Goal: Transaction & Acquisition: Purchase product/service

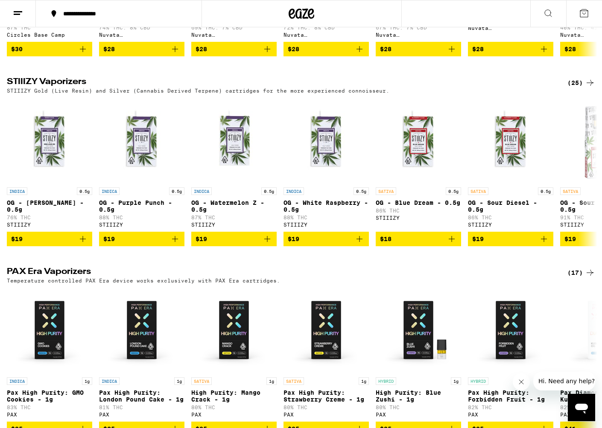
scroll to position [1585, 0]
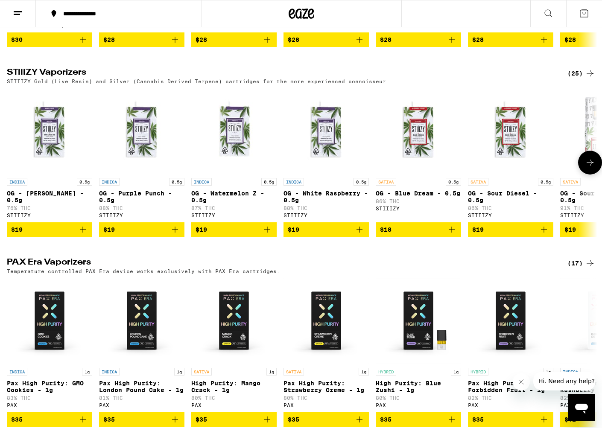
click at [591, 168] on icon at bounding box center [590, 163] width 10 height 10
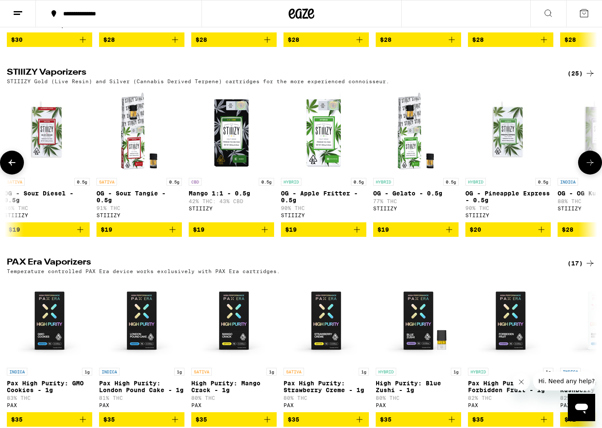
scroll to position [0, 496]
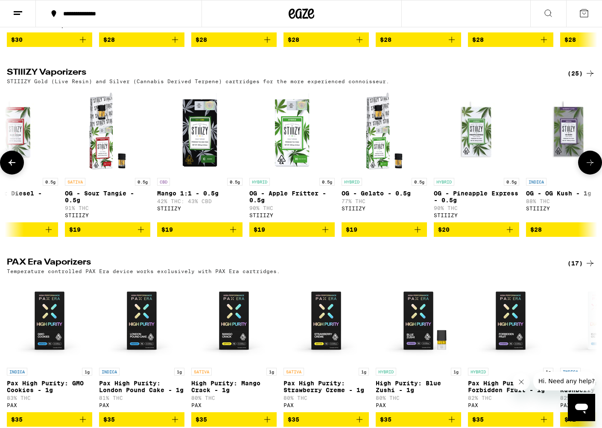
click at [591, 168] on icon at bounding box center [590, 163] width 10 height 10
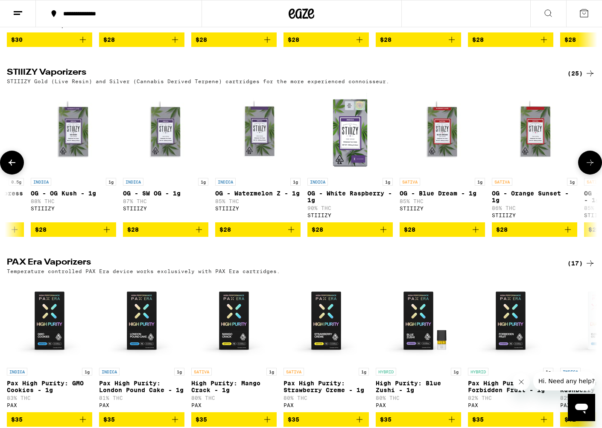
click at [591, 168] on icon at bounding box center [590, 163] width 10 height 10
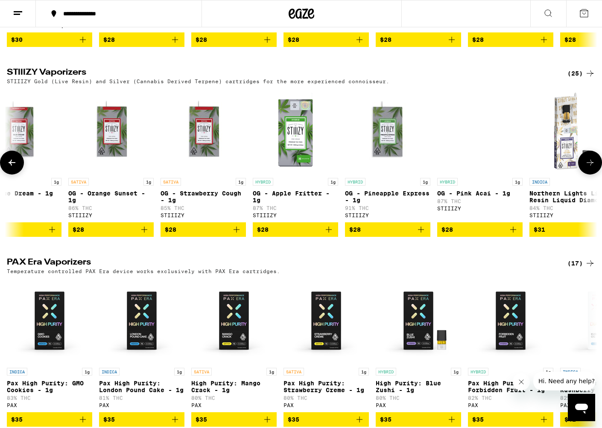
scroll to position [0, 1487]
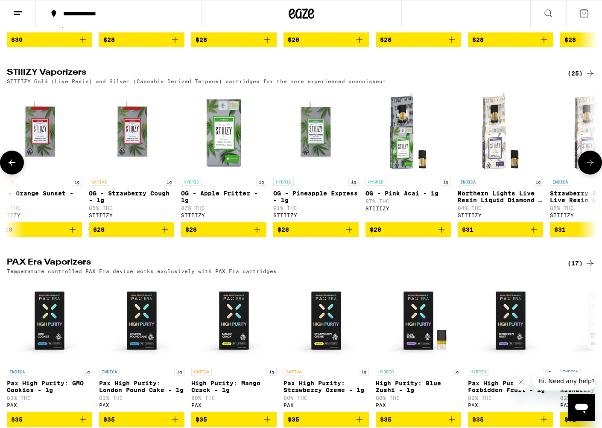
click at [591, 168] on icon at bounding box center [590, 163] width 10 height 10
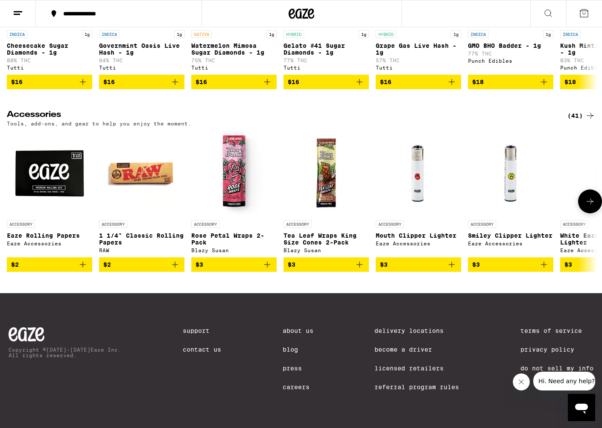
scroll to position [3819, 0]
click at [572, 111] on div "(41)" at bounding box center [582, 116] width 28 height 10
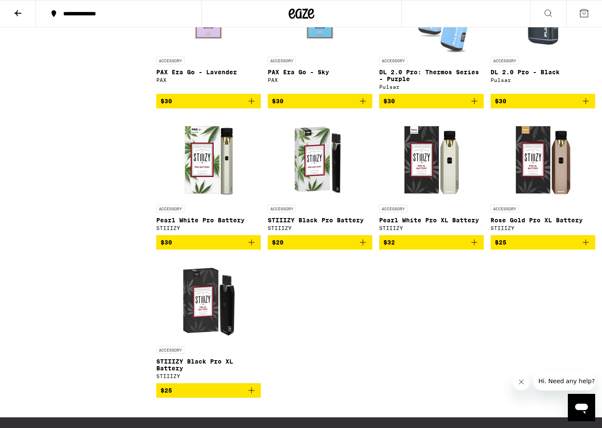
scroll to position [1365, 0]
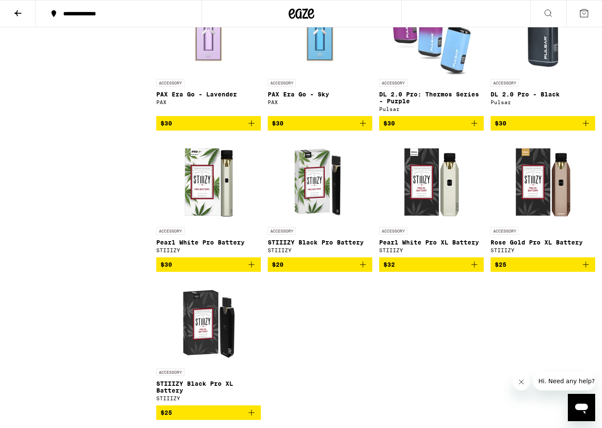
scroll to position [1293, 0]
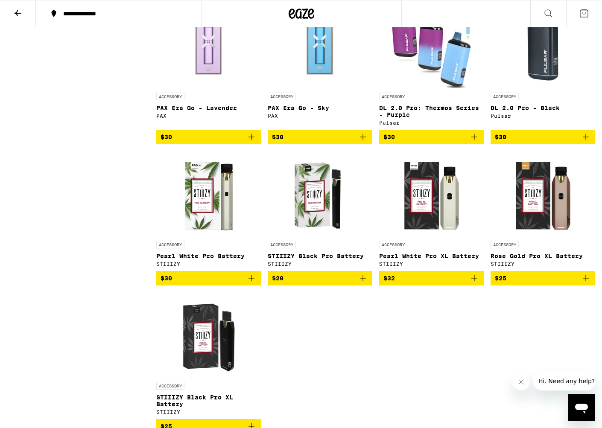
click at [362, 284] on icon "Add to bag" at bounding box center [363, 278] width 10 height 10
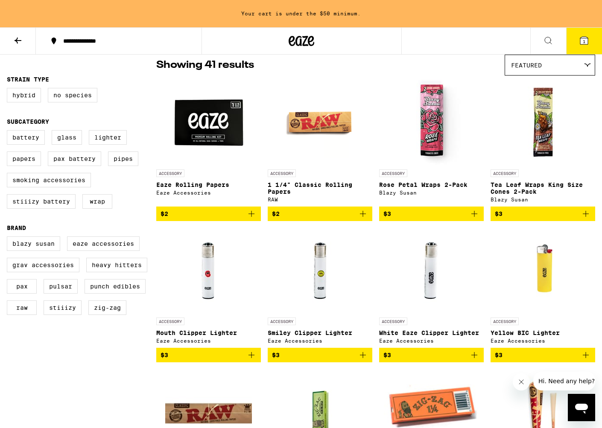
scroll to position [0, 0]
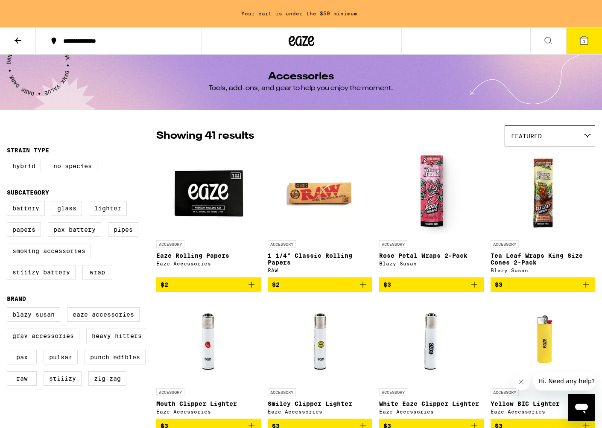
click at [16, 44] on icon at bounding box center [18, 40] width 10 height 10
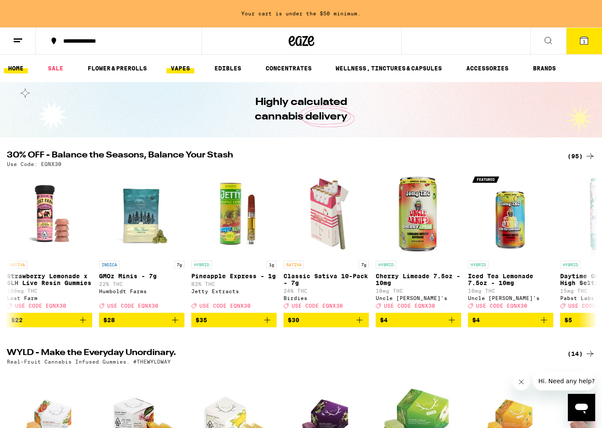
click at [169, 69] on link "VAPES" at bounding box center [181, 68] width 28 height 10
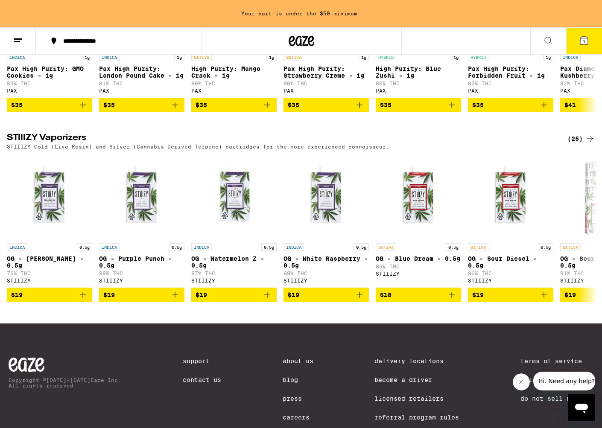
scroll to position [768, 0]
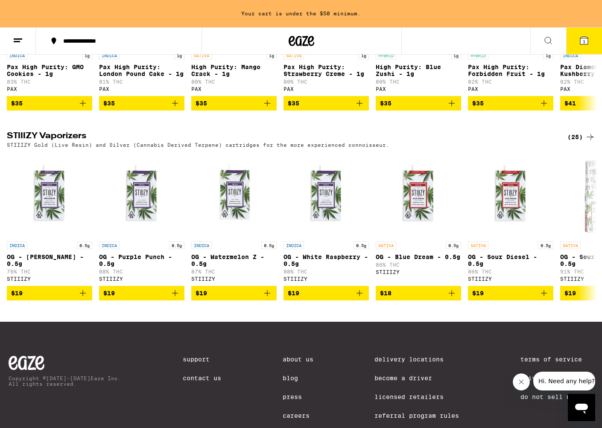
click at [579, 142] on div "(25)" at bounding box center [582, 137] width 28 height 10
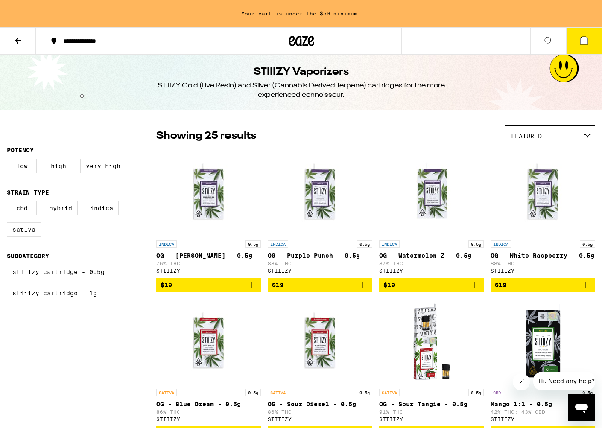
click at [18, 231] on label "Sativa" at bounding box center [24, 230] width 34 height 15
click at [9, 203] on input "Sativa" at bounding box center [9, 202] width 0 height 0
checkbox input "true"
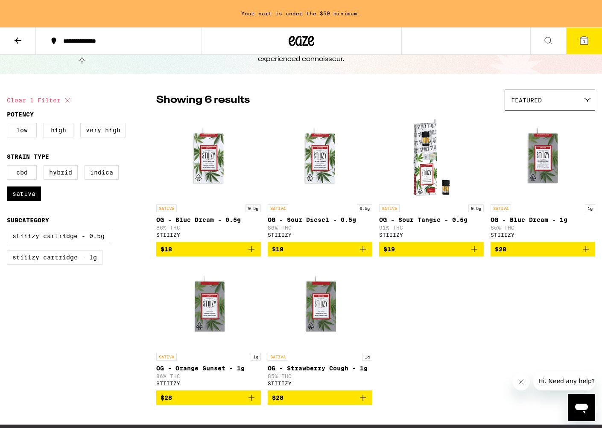
scroll to position [80, 0]
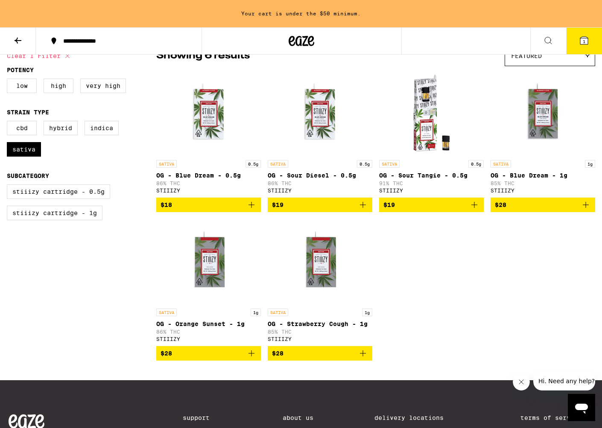
click at [309, 176] on p "OG - Sour Diesel - 0.5g" at bounding box center [320, 175] width 105 height 7
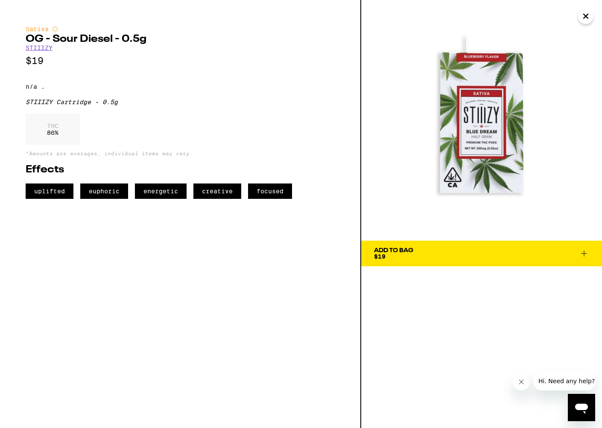
click at [577, 252] on span "Add To Bag $19" at bounding box center [481, 254] width 215 height 12
